Goal: Transaction & Acquisition: Purchase product/service

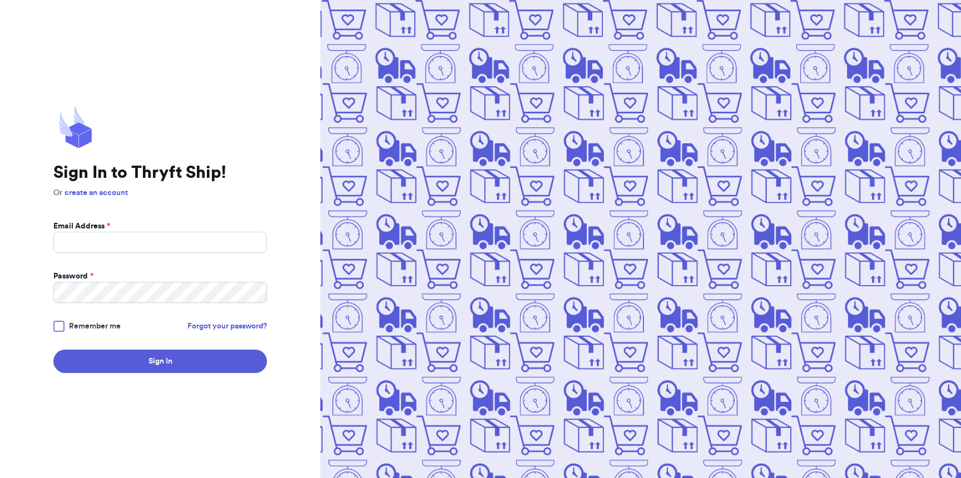
click at [176, 246] on input "Email Address *" at bounding box center [160, 242] width 214 height 21
type input "[EMAIL_ADDRESS][DOMAIN_NAME]"
click at [53, 350] on button "Sign In" at bounding box center [160, 361] width 214 height 23
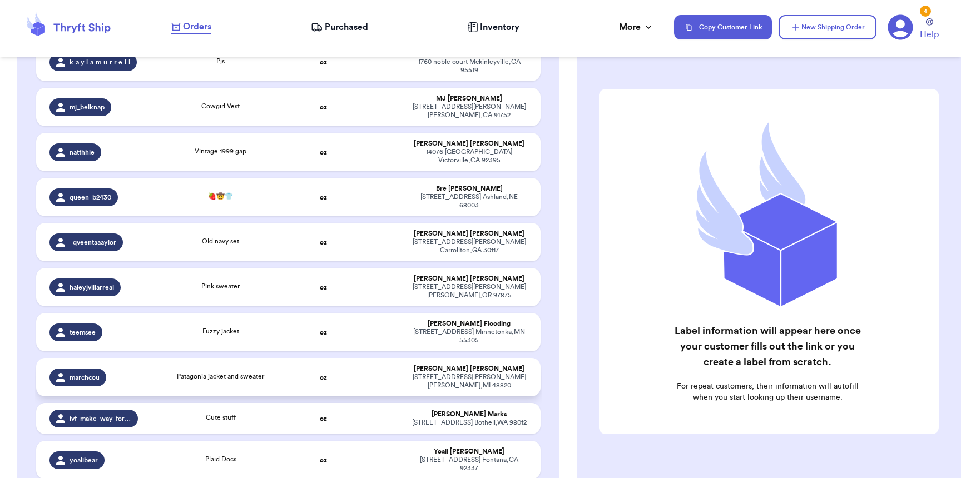
scroll to position [619, 0]
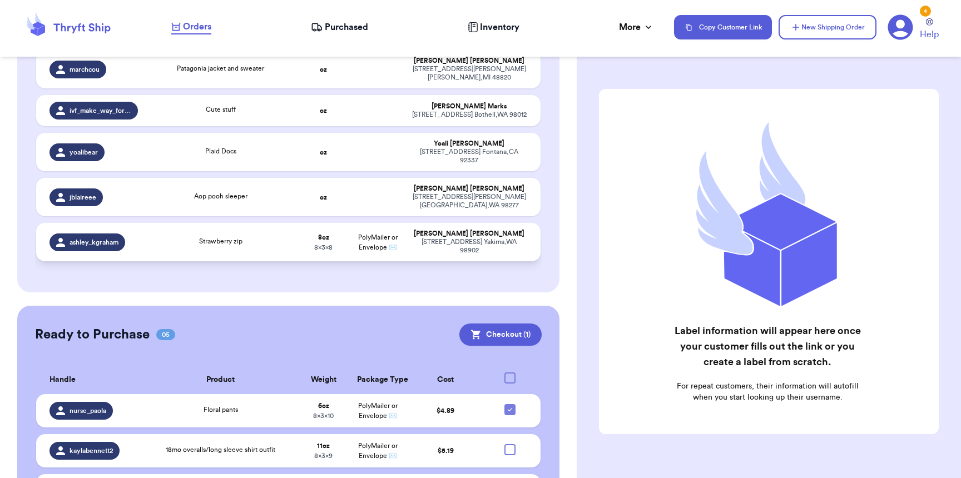
click at [115, 238] on span "ashley_kgraham" at bounding box center [94, 242] width 49 height 9
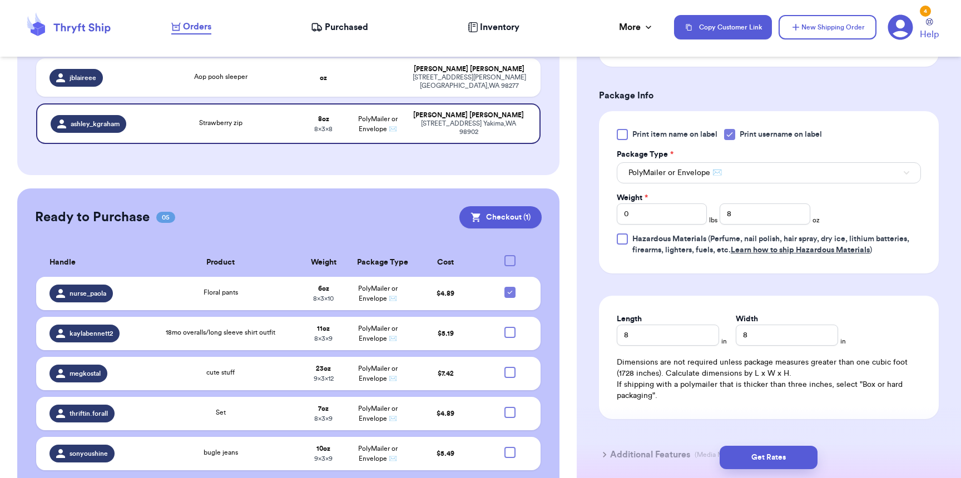
scroll to position [537, 0]
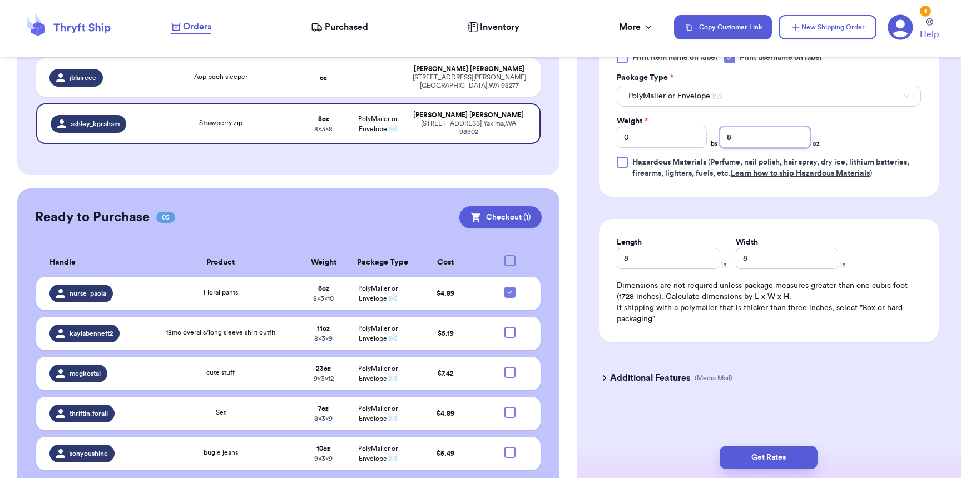
click at [763, 127] on input "8" at bounding box center [765, 137] width 90 height 21
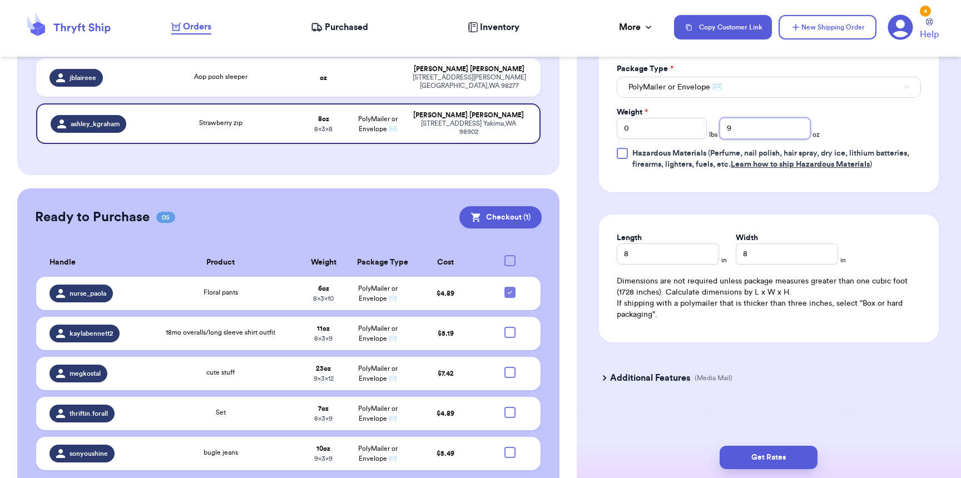
type input "9"
click at [665, 257] on div "Length 8" at bounding box center [668, 249] width 102 height 32
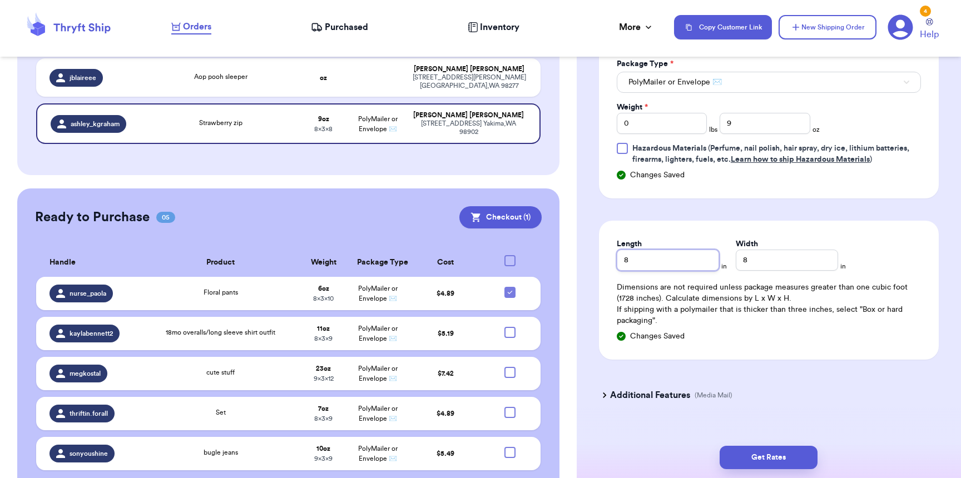
click at [673, 269] on input "8" at bounding box center [668, 260] width 102 height 21
type input "9"
click at [778, 467] on button "Get Rates" at bounding box center [769, 457] width 98 height 23
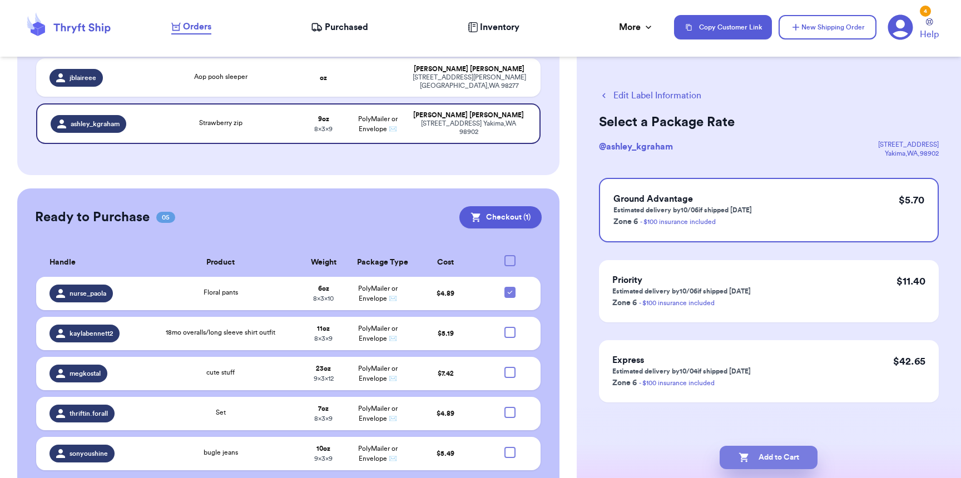
click at [779, 461] on button "Add to Cart" at bounding box center [769, 457] width 98 height 23
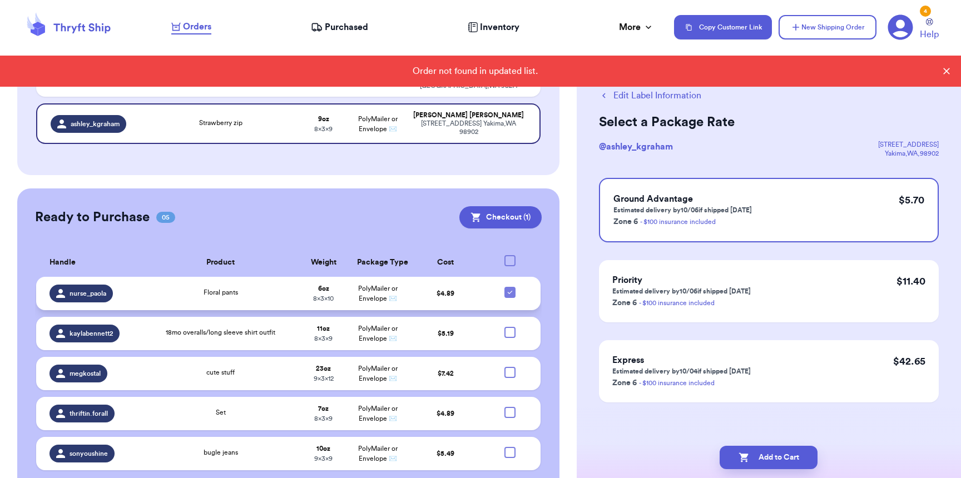
click at [506, 288] on icon at bounding box center [510, 292] width 9 height 9
click at [510, 286] on input "checkbox" at bounding box center [510, 286] width 1 height 1
checkbox input "false"
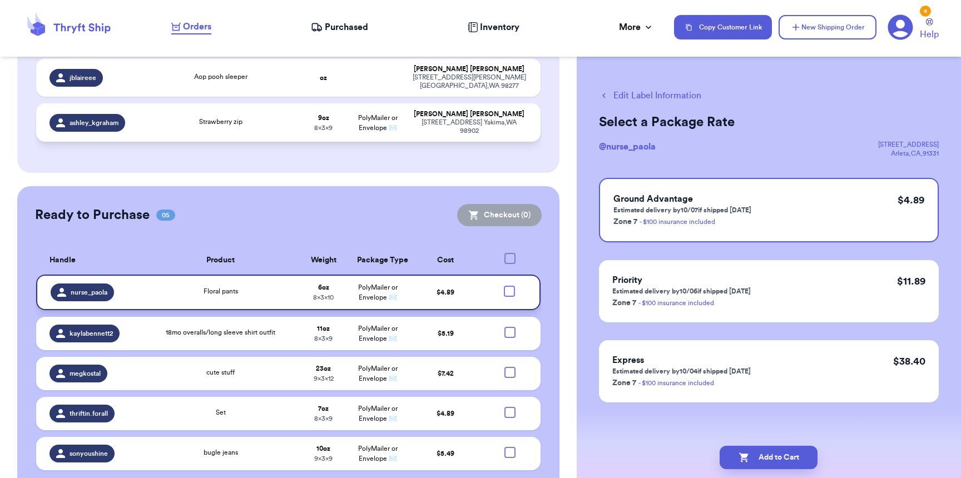
click at [319, 103] on td "9 oz 8 x 3 x 9" at bounding box center [323, 122] width 54 height 38
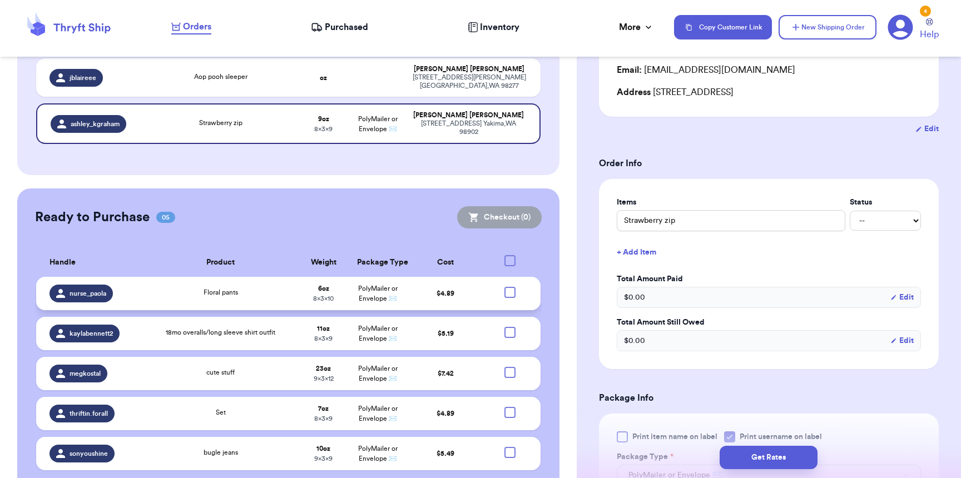
scroll to position [315, 0]
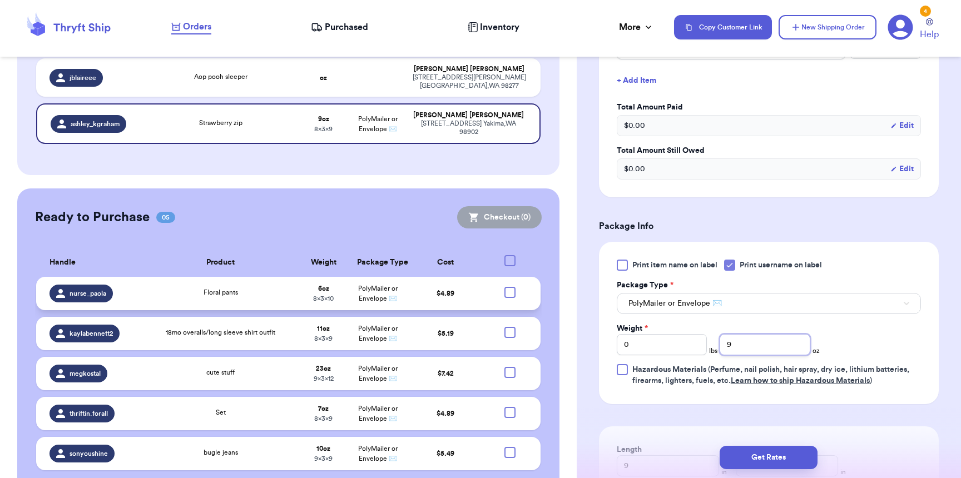
click at [768, 351] on input "9" at bounding box center [765, 344] width 90 height 21
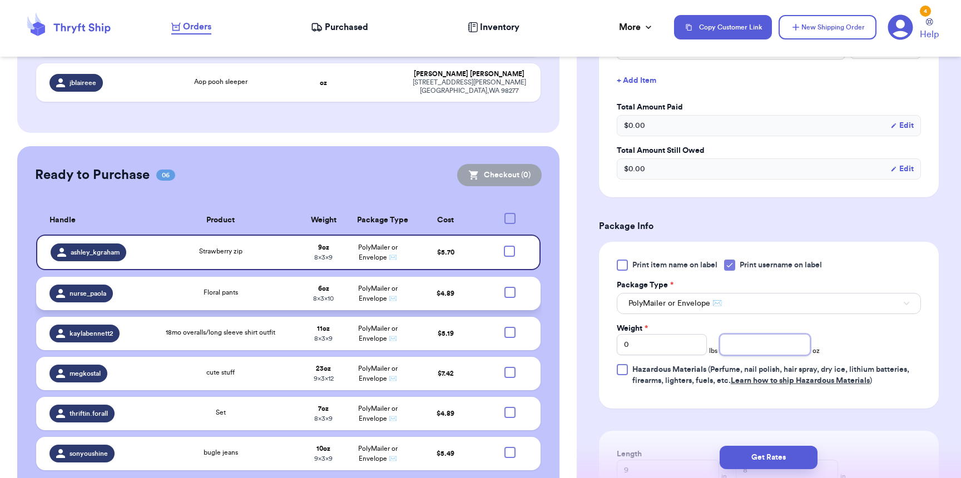
type input "8"
type input "9"
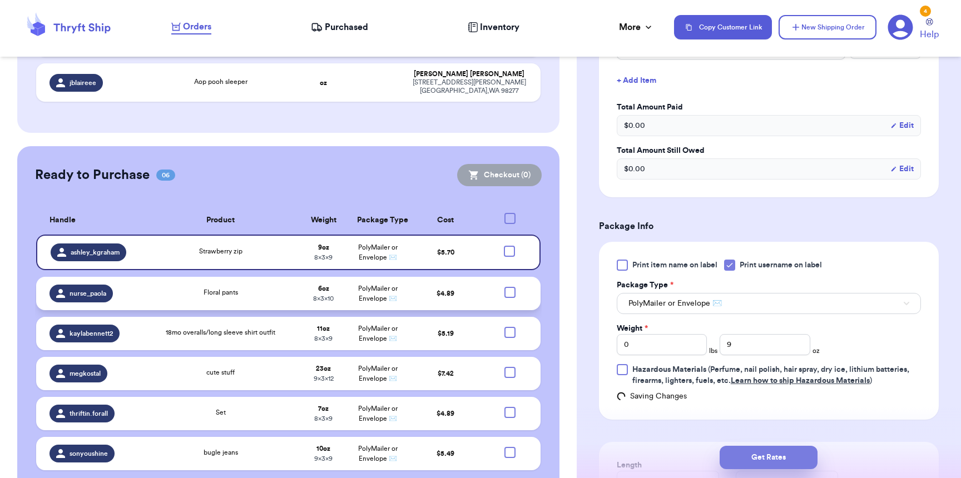
click at [799, 463] on button "Get Rates" at bounding box center [769, 457] width 98 height 23
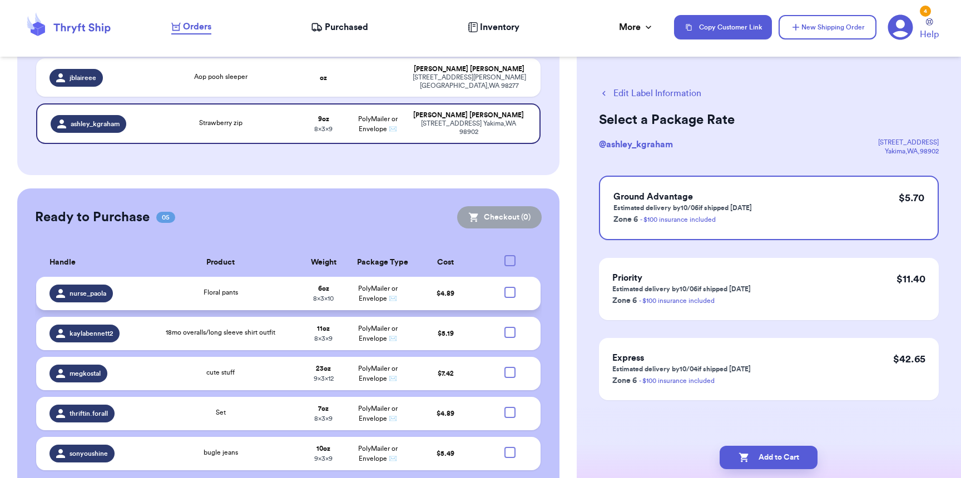
scroll to position [0, 0]
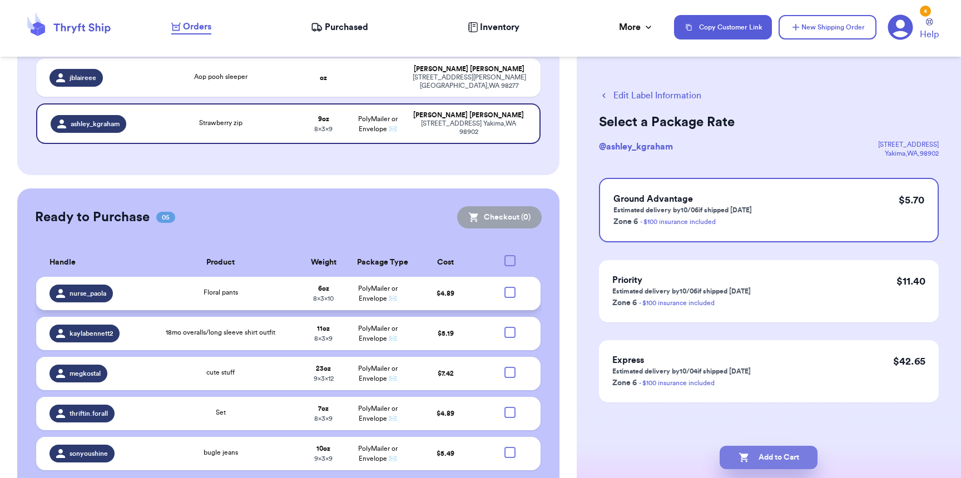
click at [798, 461] on button "Add to Cart" at bounding box center [769, 457] width 98 height 23
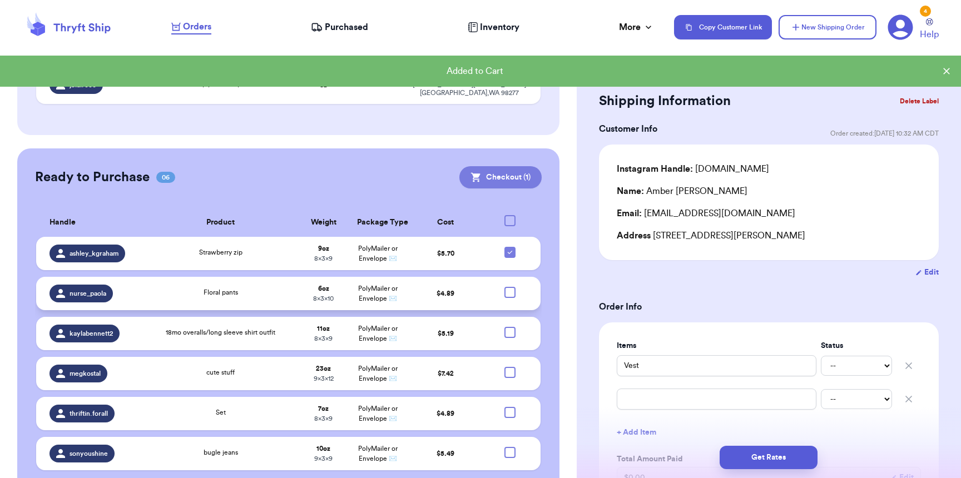
click at [516, 166] on button "Checkout ( 1 )" at bounding box center [500, 177] width 82 height 22
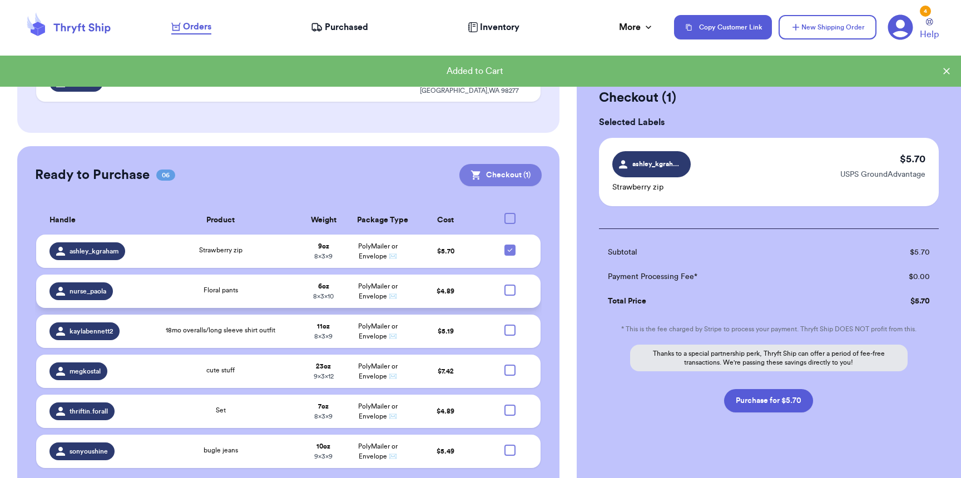
scroll to position [732, 0]
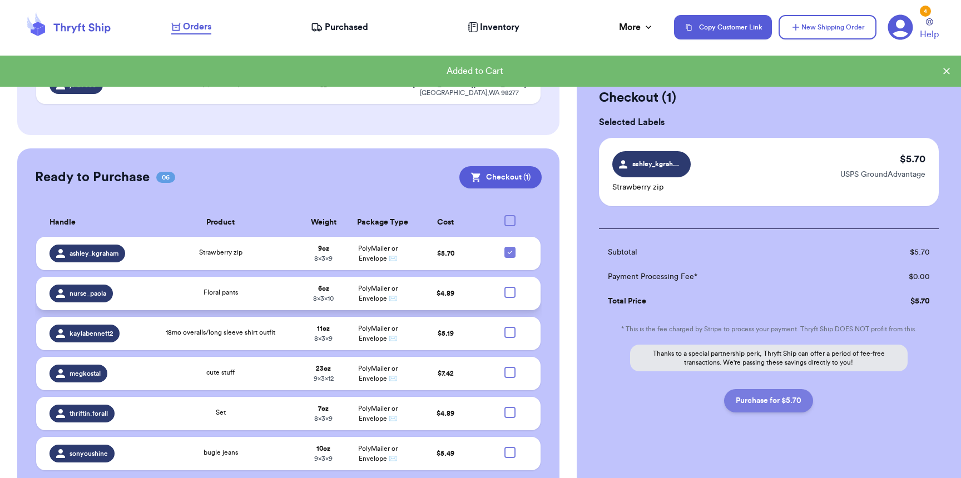
click at [745, 403] on button "Purchase for $5.70" at bounding box center [768, 400] width 89 height 23
checkbox input "false"
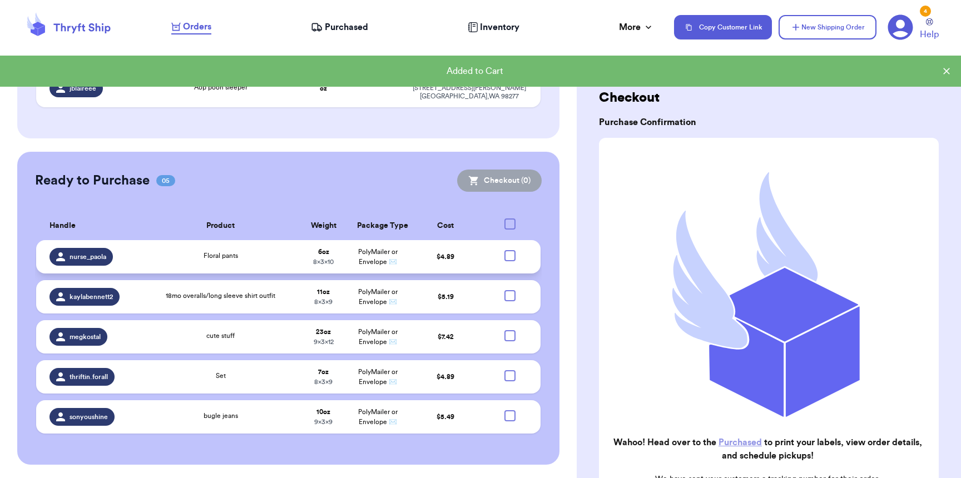
scroll to position [691, 0]
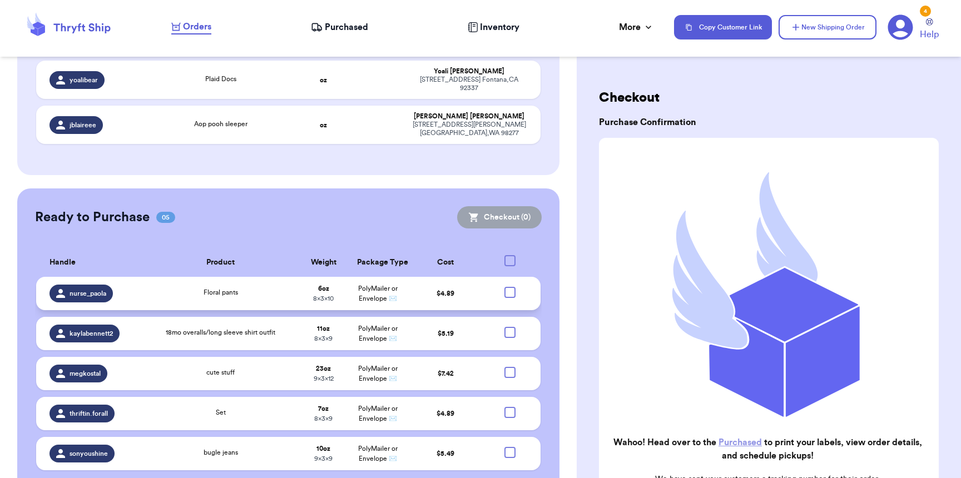
click at [334, 31] on span "Purchased" at bounding box center [346, 27] width 43 height 13
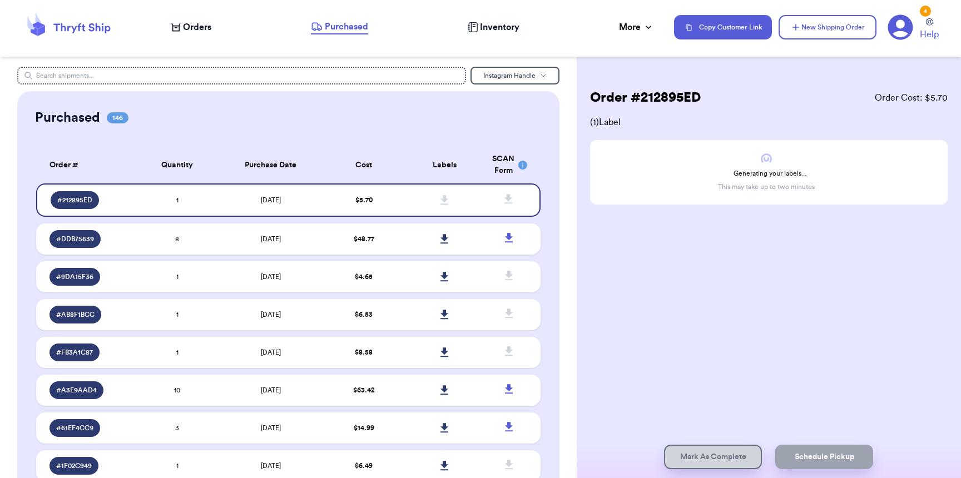
click at [209, 32] on span "Orders" at bounding box center [197, 27] width 28 height 13
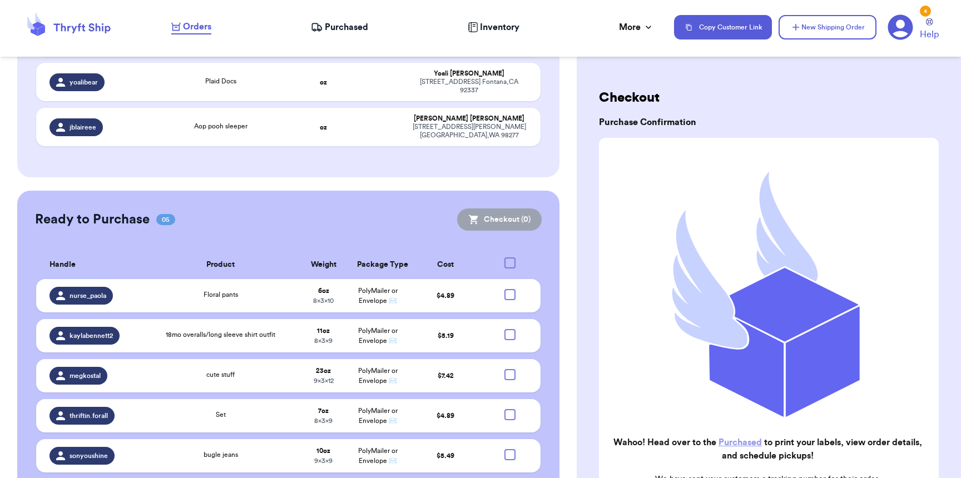
scroll to position [691, 0]
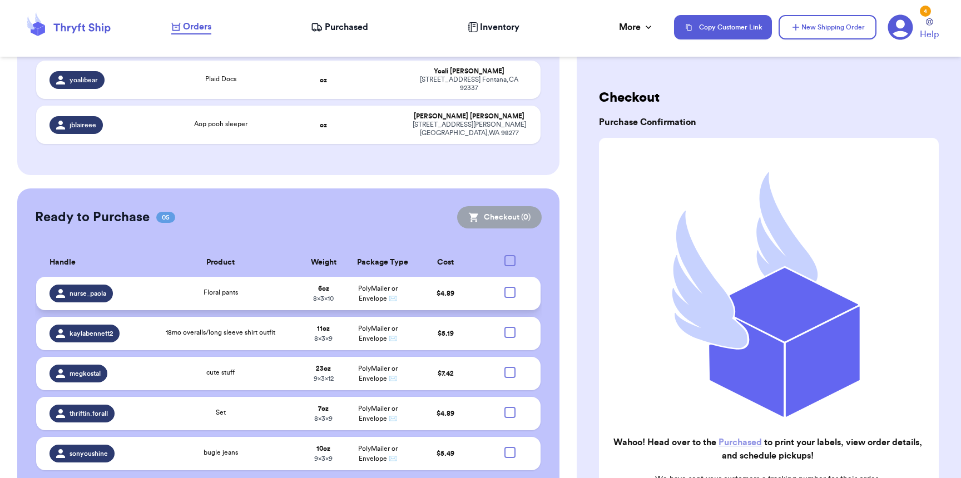
click at [495, 277] on td at bounding box center [513, 293] width 55 height 33
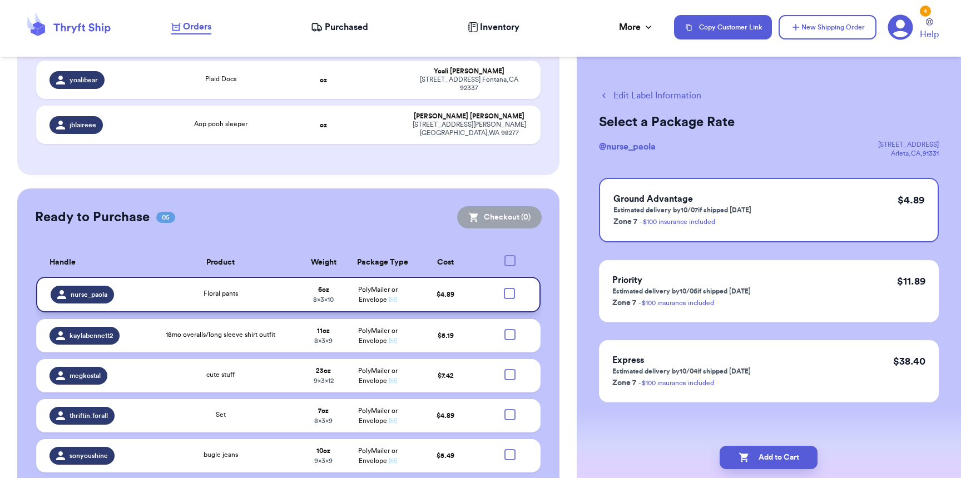
click at [504, 288] on div at bounding box center [509, 293] width 11 height 11
click at [509, 288] on input "checkbox" at bounding box center [509, 288] width 1 height 1
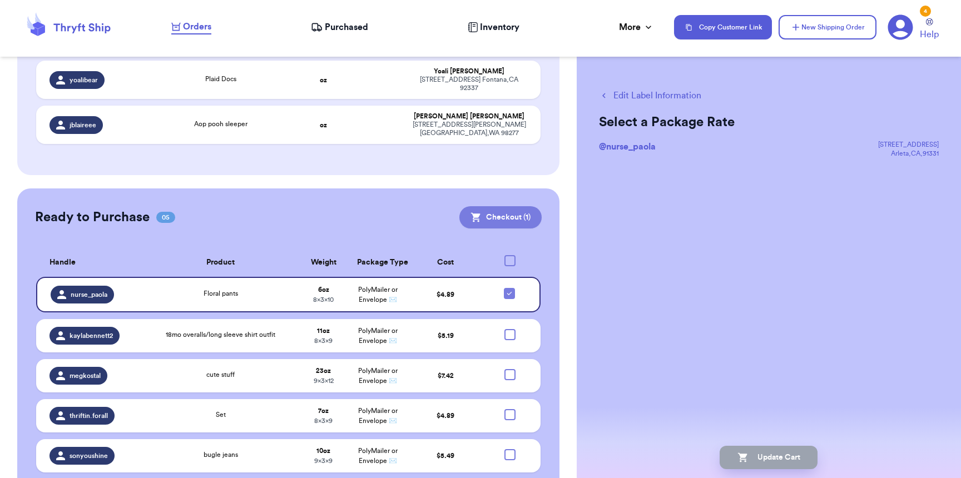
click at [503, 206] on button "Checkout ( 1 )" at bounding box center [500, 217] width 82 height 22
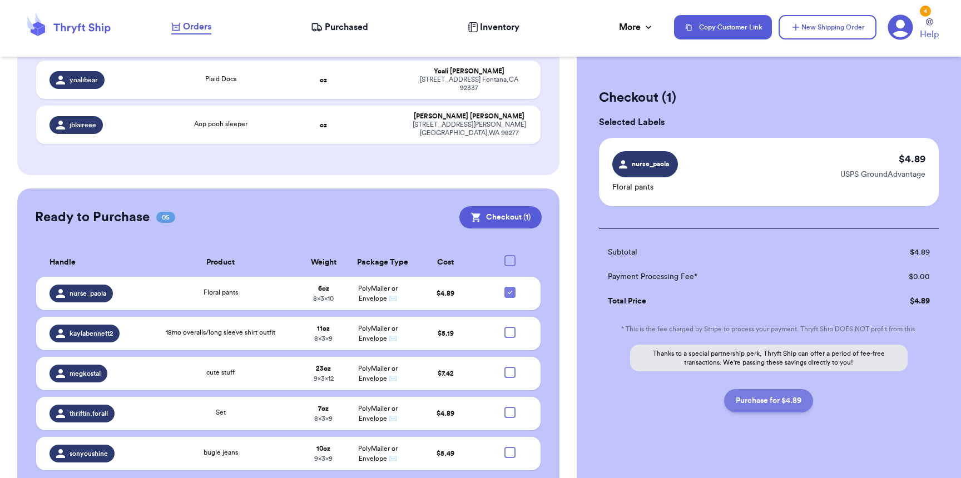
click at [757, 404] on button "Purchase for $4.89" at bounding box center [768, 400] width 89 height 23
checkbox input "false"
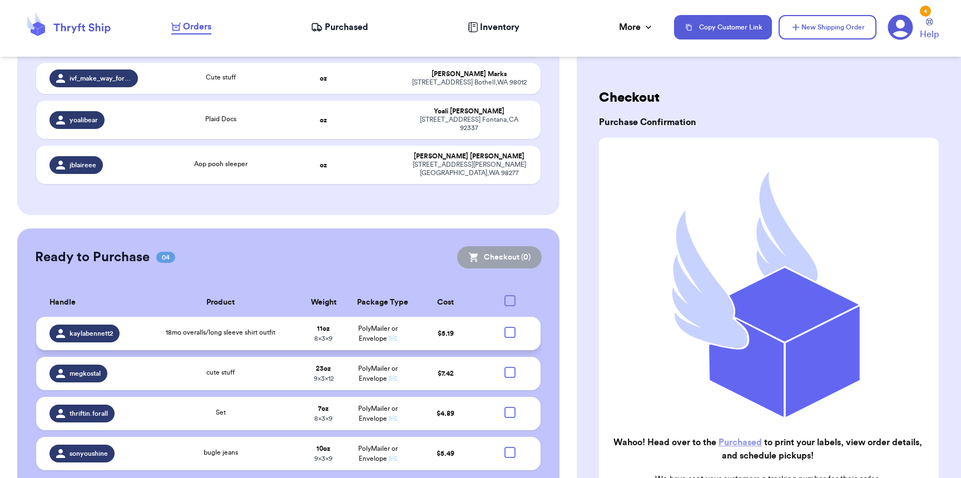
click at [505, 327] on div at bounding box center [510, 332] width 11 height 11
click at [510, 327] on input "checkbox" at bounding box center [510, 327] width 1 height 1
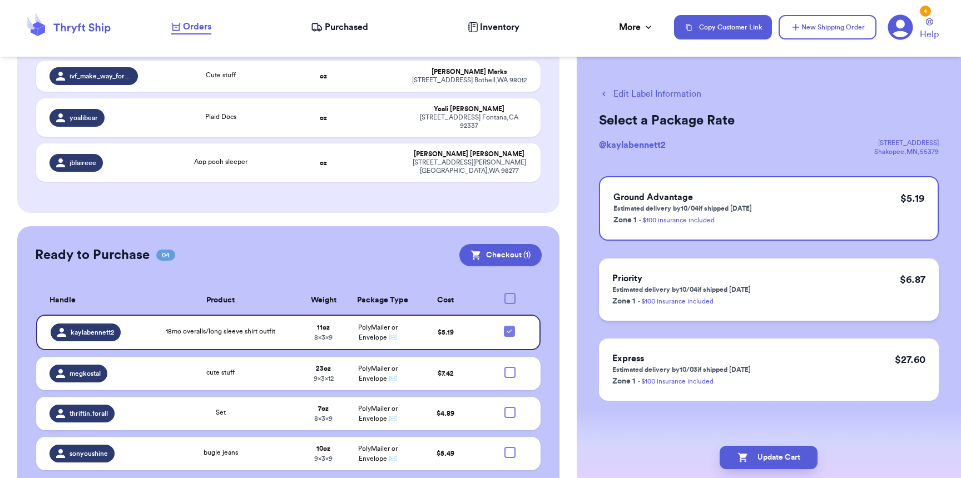
scroll to position [2, 0]
click at [640, 96] on button "Edit Label Information" at bounding box center [650, 93] width 102 height 13
checkbox input "false"
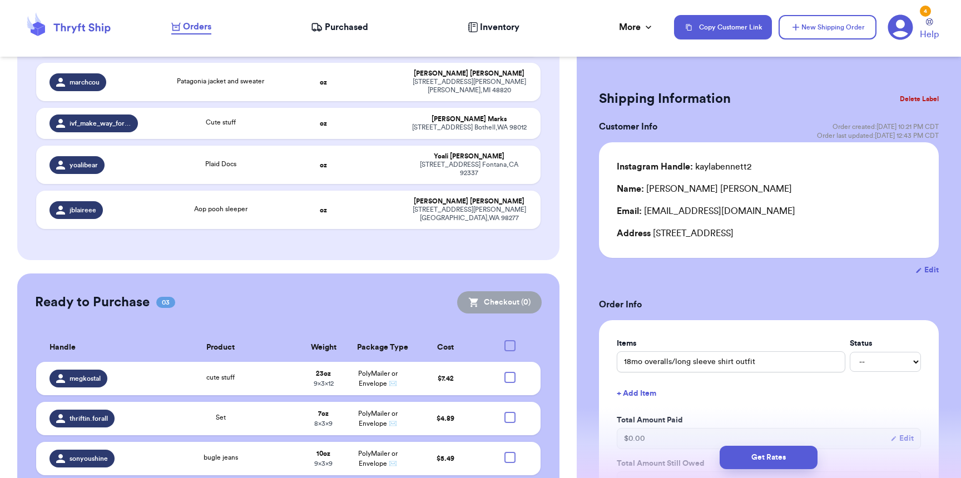
scroll to position [659, 0]
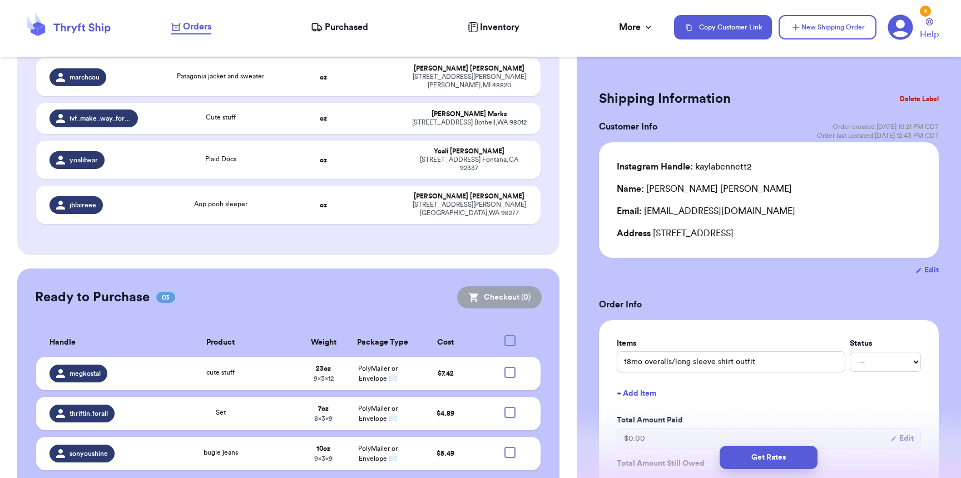
click at [900, 100] on button "Delete Label" at bounding box center [920, 99] width 48 height 24
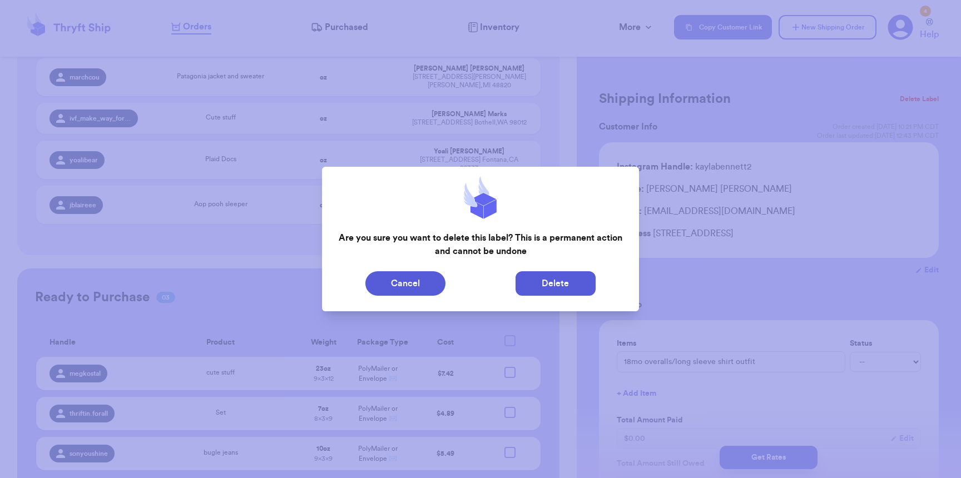
click at [548, 278] on button "Delete" at bounding box center [556, 283] width 80 height 24
type input "Vest"
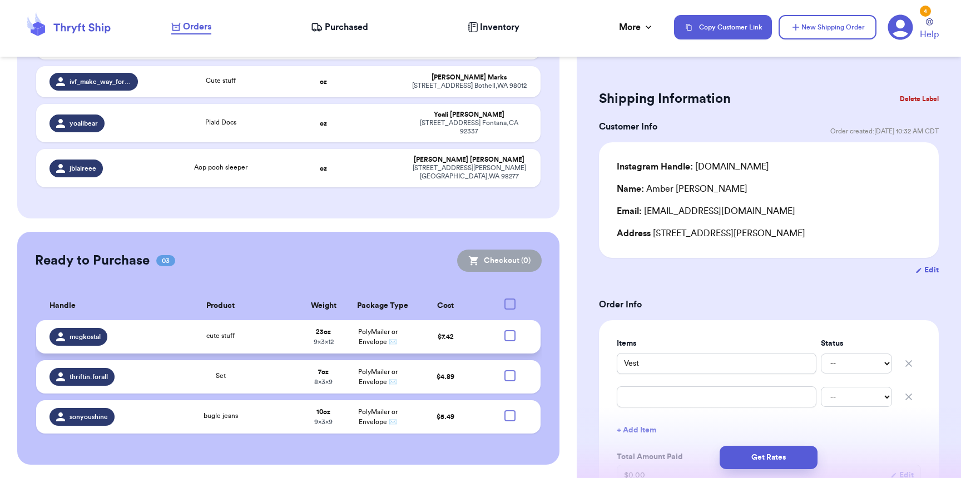
scroll to position [614, 0]
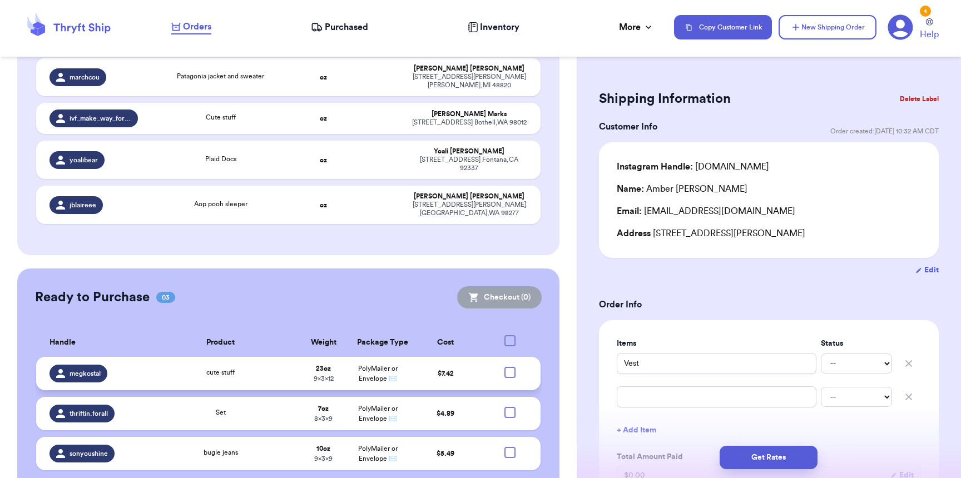
click at [376, 365] on span "PolyMailer or Envelope ✉️" at bounding box center [377, 373] width 39 height 17
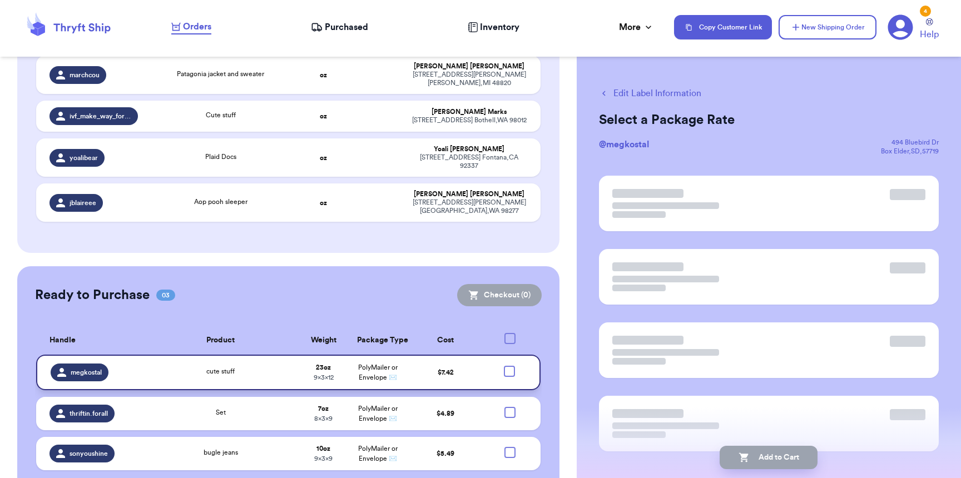
scroll to position [0, 0]
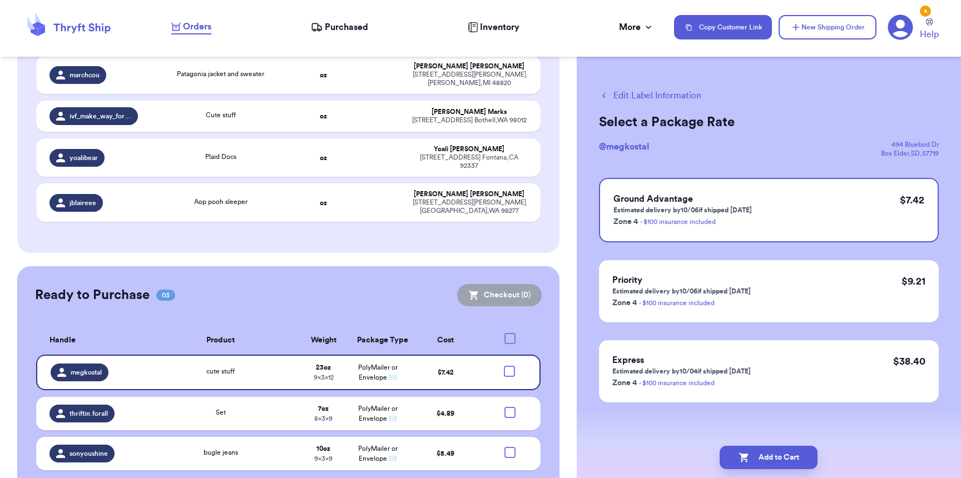
click at [340, 30] on span "Purchased" at bounding box center [346, 27] width 43 height 13
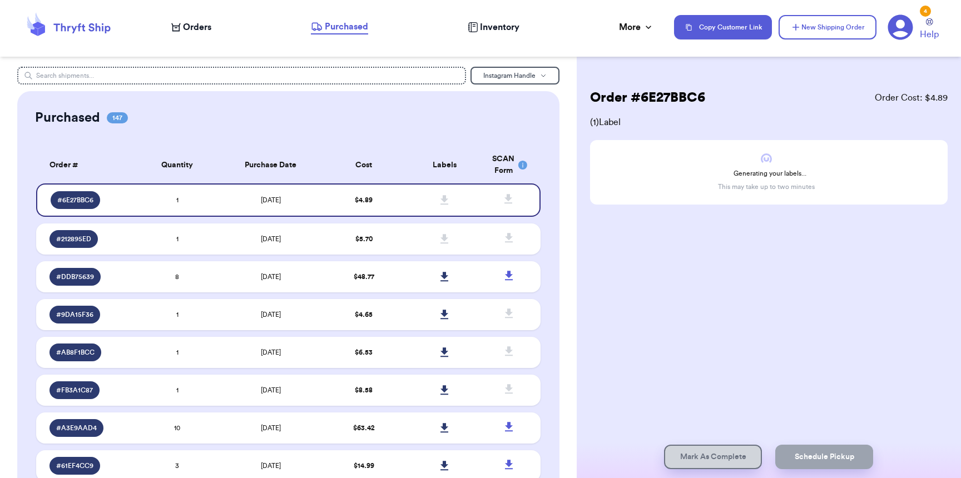
click at [179, 28] on icon at bounding box center [175, 27] width 9 height 9
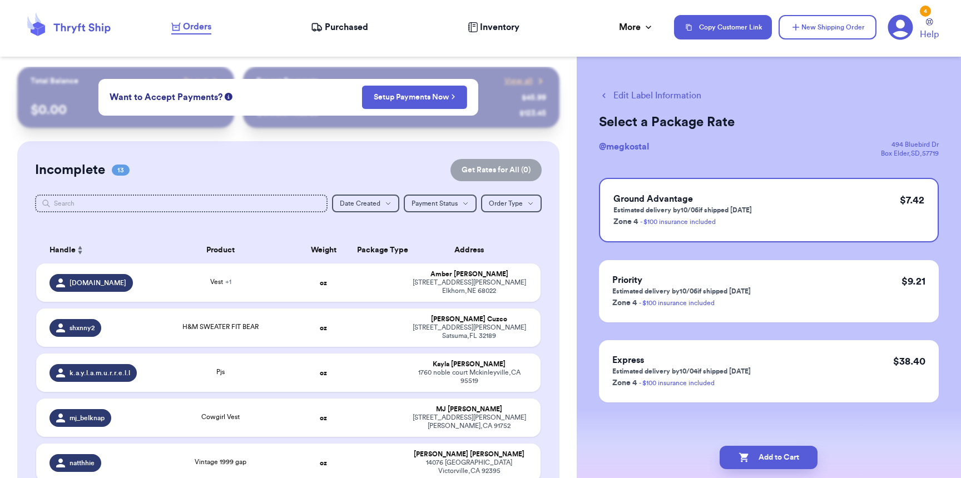
click at [342, 27] on span "Purchased" at bounding box center [346, 27] width 43 height 13
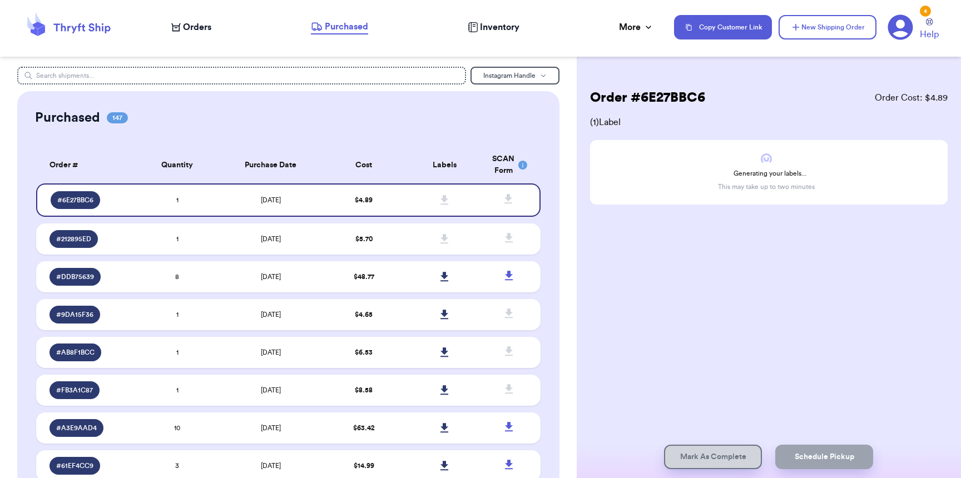
click at [200, 32] on span "Orders" at bounding box center [197, 27] width 28 height 13
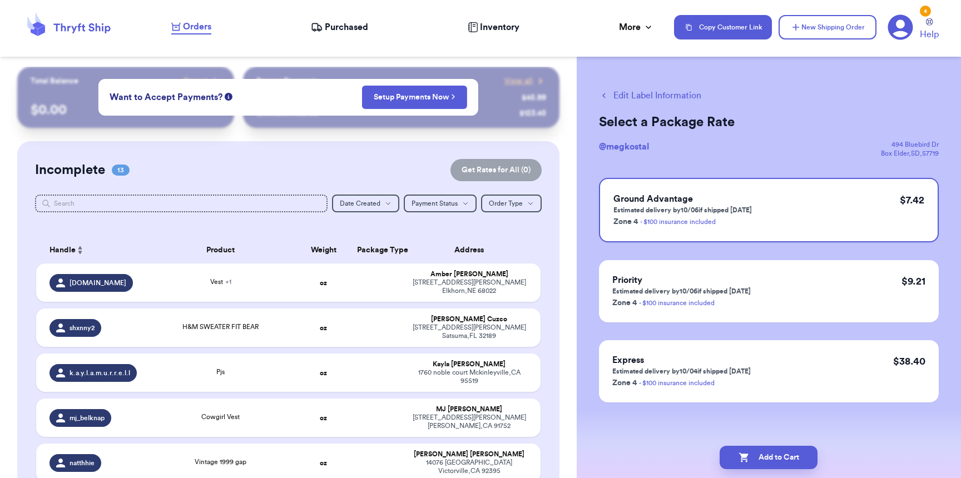
click at [344, 26] on span "Purchased" at bounding box center [346, 27] width 43 height 13
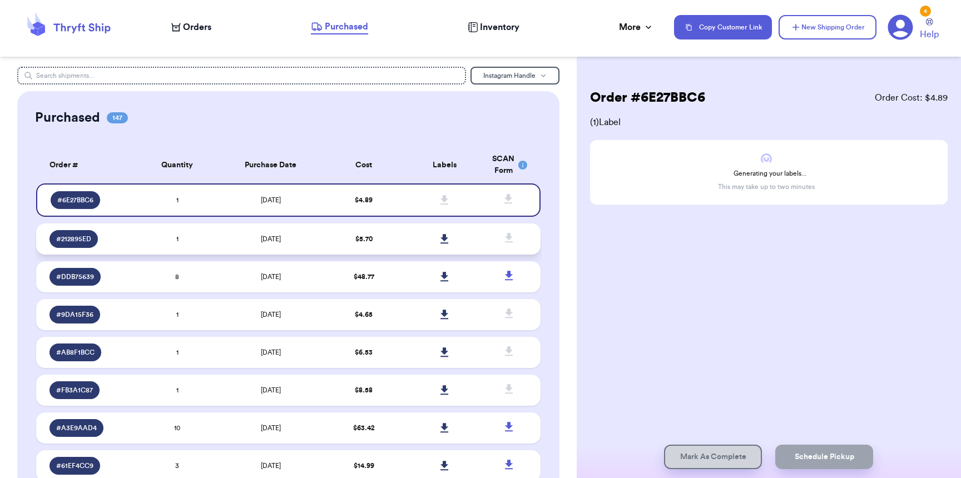
click at [441, 240] on icon at bounding box center [445, 239] width 8 height 10
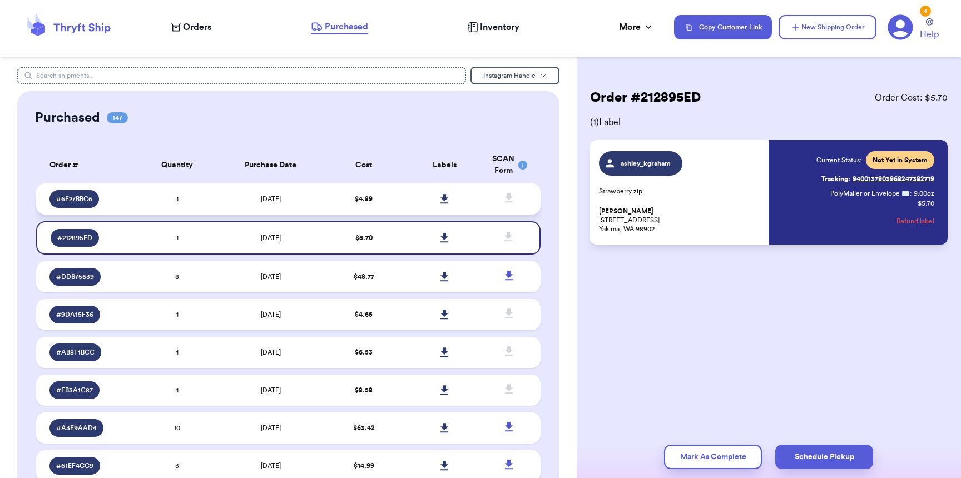
click at [444, 200] on link at bounding box center [444, 199] width 24 height 24
